Goal: Task Accomplishment & Management: Use online tool/utility

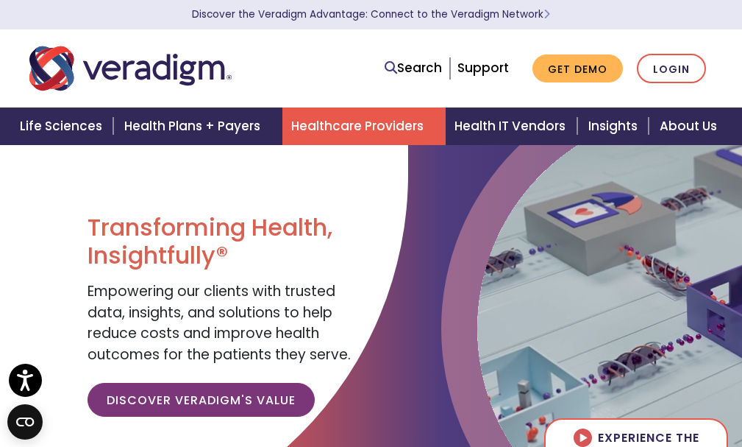
click at [363, 133] on link "Healthcare Providers" at bounding box center [364, 126] width 163 height 38
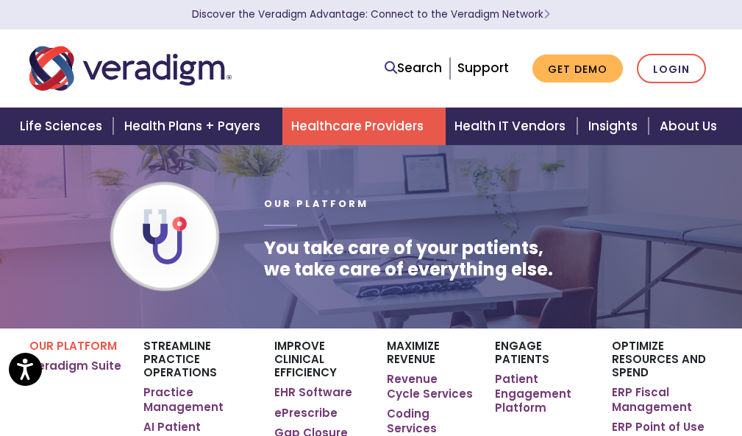
click at [684, 50] on div "Search Support Get Demo Login" at bounding box center [371, 68] width 706 height 49
click at [680, 64] on link "Login" at bounding box center [671, 69] width 69 height 30
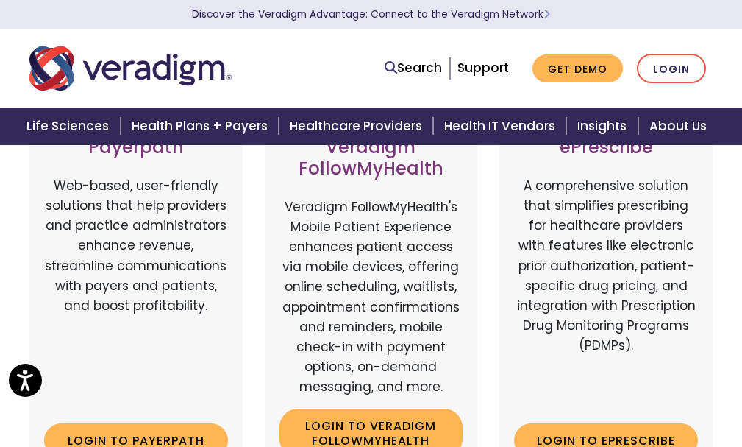
scroll to position [221, 0]
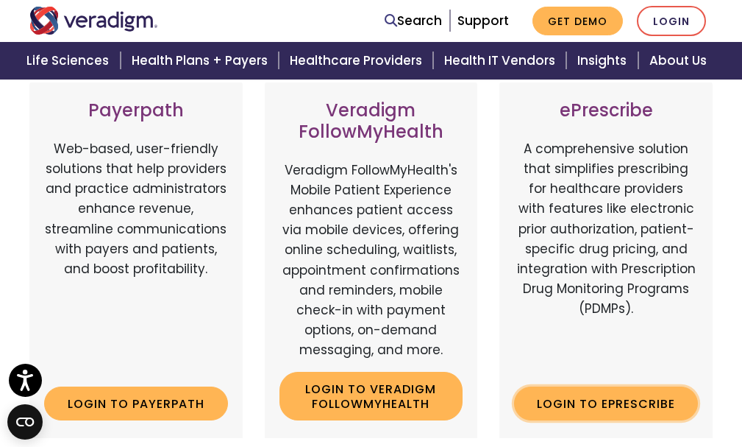
click at [613, 416] on link "Login to ePrescribe" at bounding box center [606, 403] width 184 height 34
